Goal: Task Accomplishment & Management: Use online tool/utility

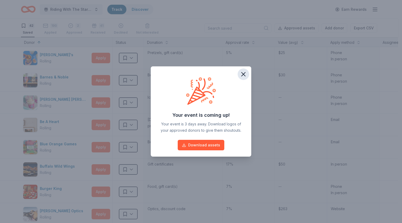
click at [244, 74] on icon "button" at bounding box center [243, 73] width 7 height 7
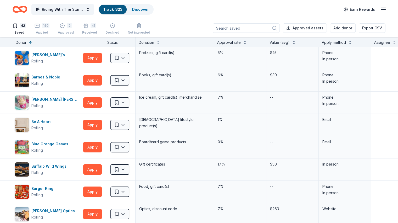
click at [50, 30] on div "Applied" at bounding box center [42, 32] width 15 height 4
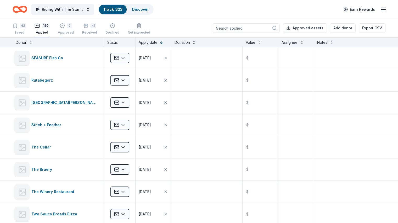
click at [222, 27] on input at bounding box center [246, 27] width 67 height 9
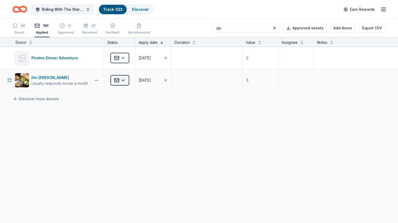
type input "din"
click at [135, 81] on html "Riding With The Stars Gala Track · 323 Discover Earn Rewards 42 Saved 190 Appli…" at bounding box center [199, 111] width 398 height 223
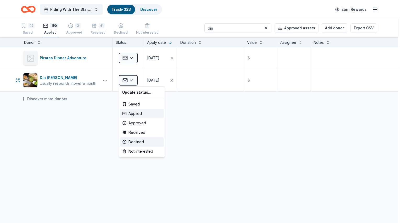
click at [140, 144] on div "Declined" at bounding box center [141, 141] width 43 height 9
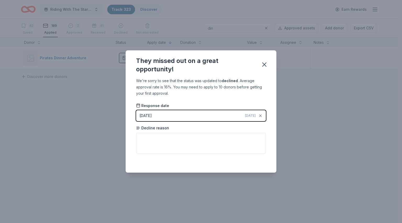
click at [182, 114] on button "[DATE] [DATE]" at bounding box center [201, 115] width 130 height 11
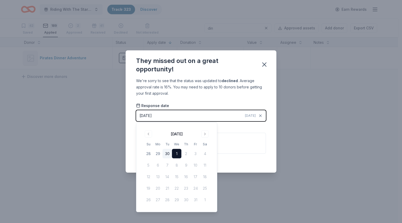
click at [168, 155] on button "30" at bounding box center [167, 153] width 9 height 9
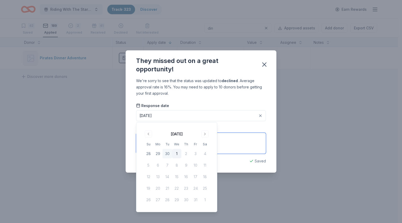
click at [235, 145] on textarea at bounding box center [201, 143] width 130 height 21
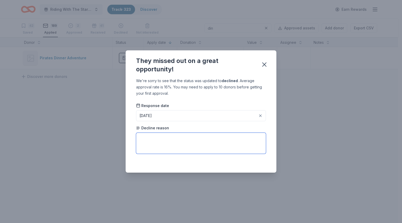
paste textarea "Due to high number of requests we received we are unable to accommodate you at …"
type textarea "Due to high number of requests we received we are unable to accommodate you at …"
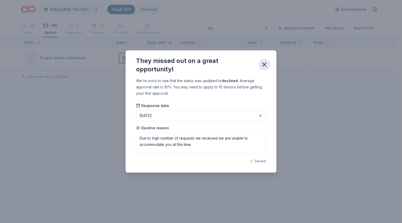
click at [262, 65] on icon "button" at bounding box center [264, 64] width 7 height 7
